Goal: Information Seeking & Learning: Check status

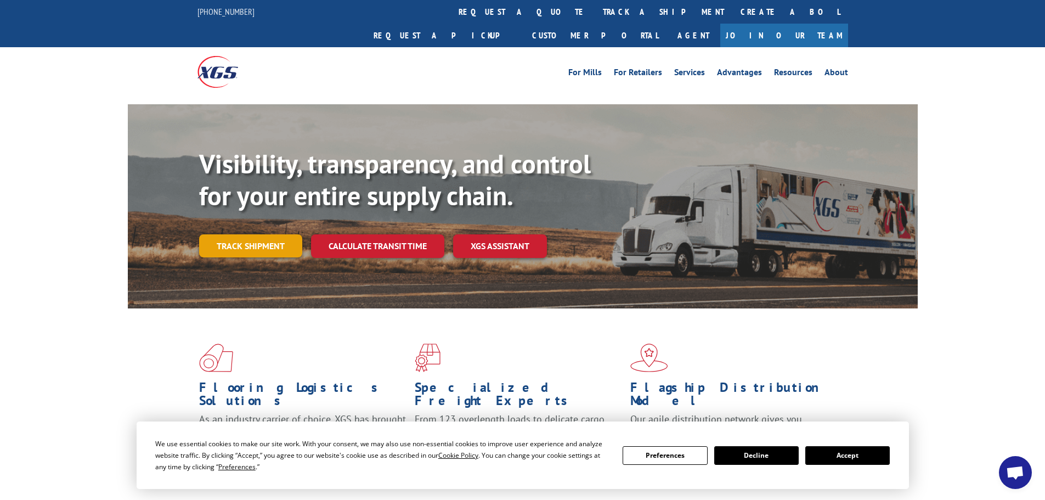
click at [242, 234] on link "Track shipment" at bounding box center [250, 245] width 103 height 23
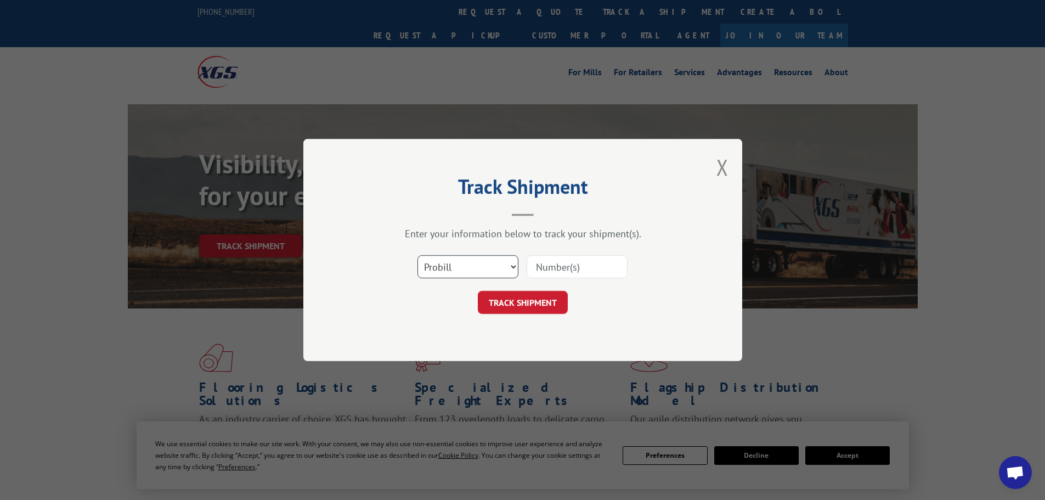
click at [469, 257] on select "Select category... Probill BOL PO" at bounding box center [467, 266] width 101 height 23
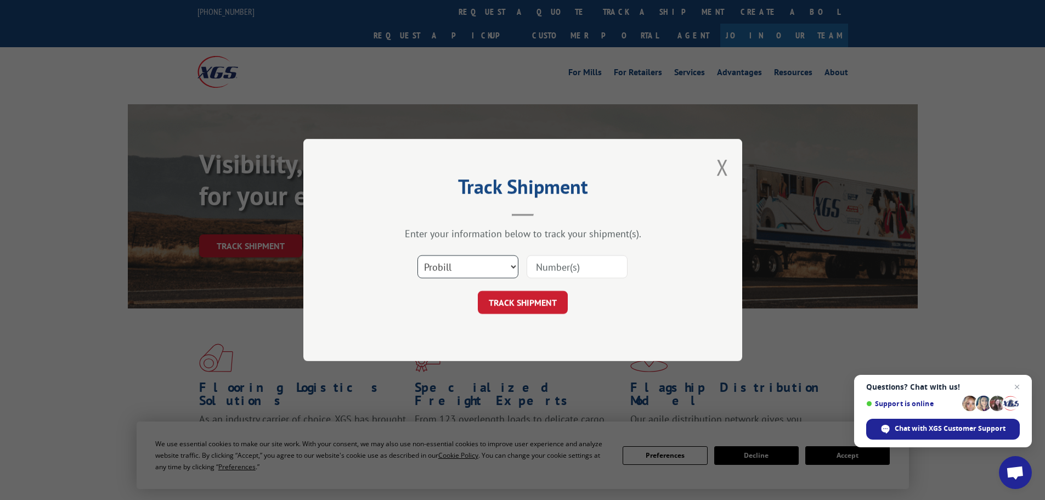
select select "po"
click at [417, 255] on select "Select category... Probill BOL PO" at bounding box center [467, 266] width 101 height 23
click at [548, 271] on input at bounding box center [576, 266] width 101 height 23
click at [552, 263] on input at bounding box center [576, 266] width 101 height 23
paste input "04547064"
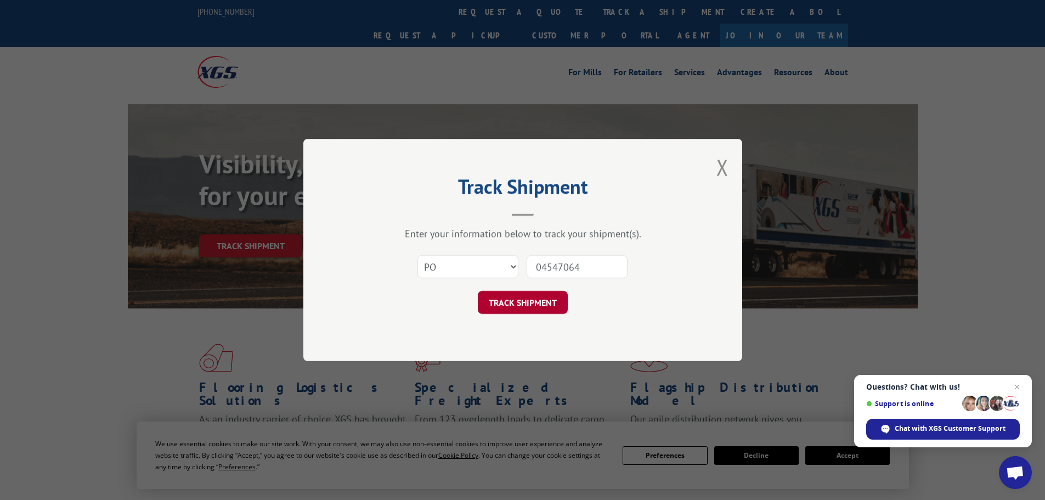
type input "04547064"
click at [511, 296] on button "TRACK SHIPMENT" at bounding box center [523, 302] width 90 height 23
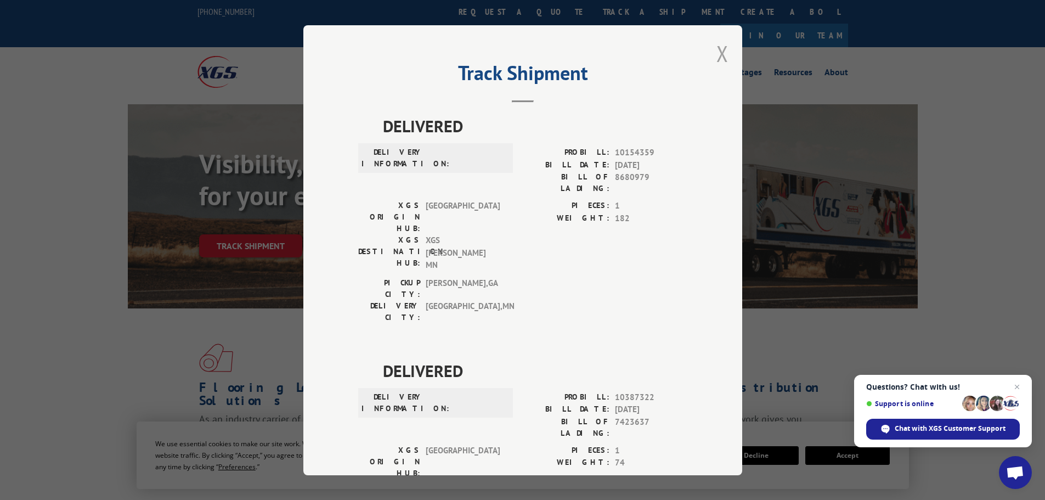
click at [718, 56] on button "Close modal" at bounding box center [722, 53] width 12 height 29
